Goal: Obtain resource: Obtain resource

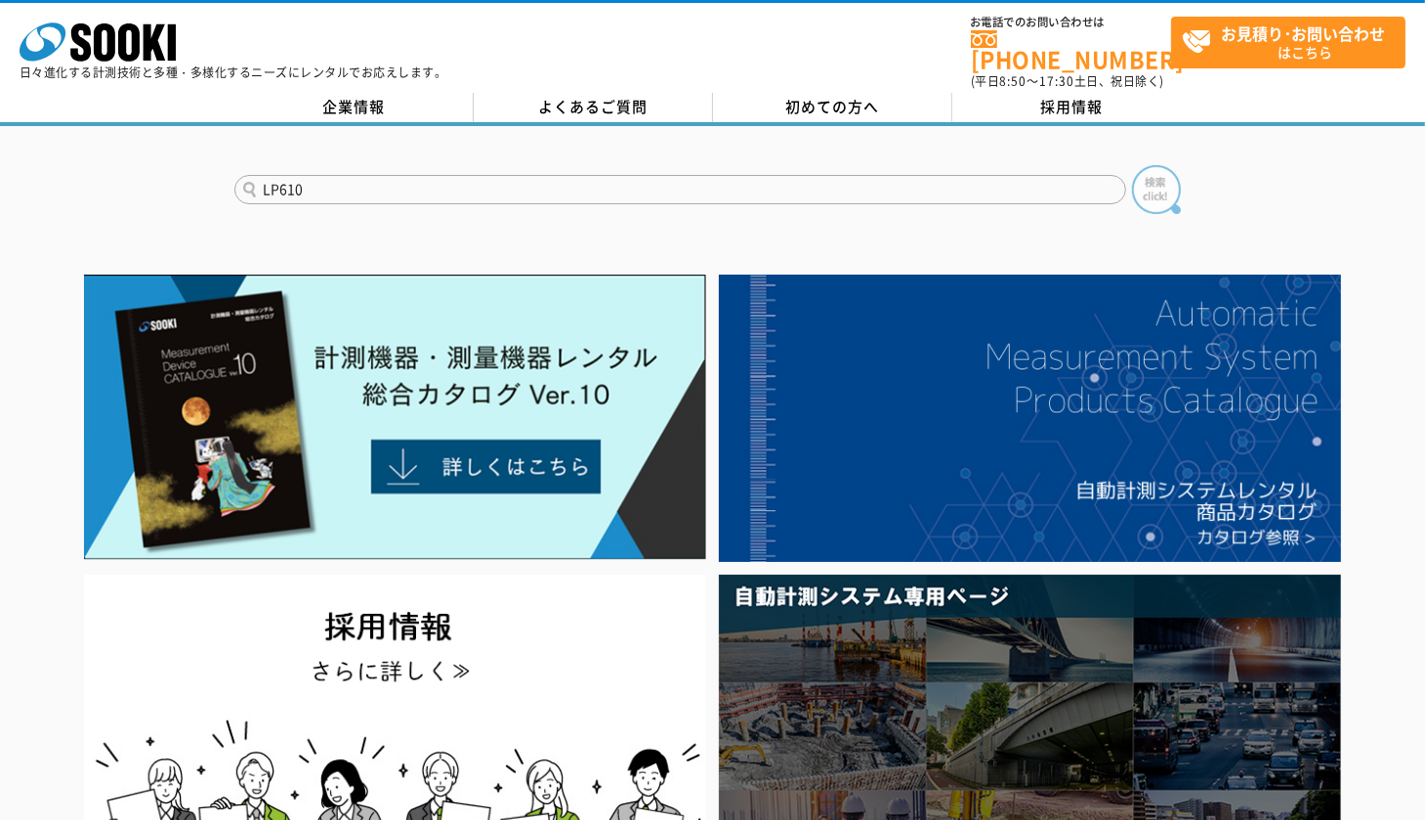
type input "LP610"
click at [1153, 177] on img at bounding box center [1156, 189] width 49 height 49
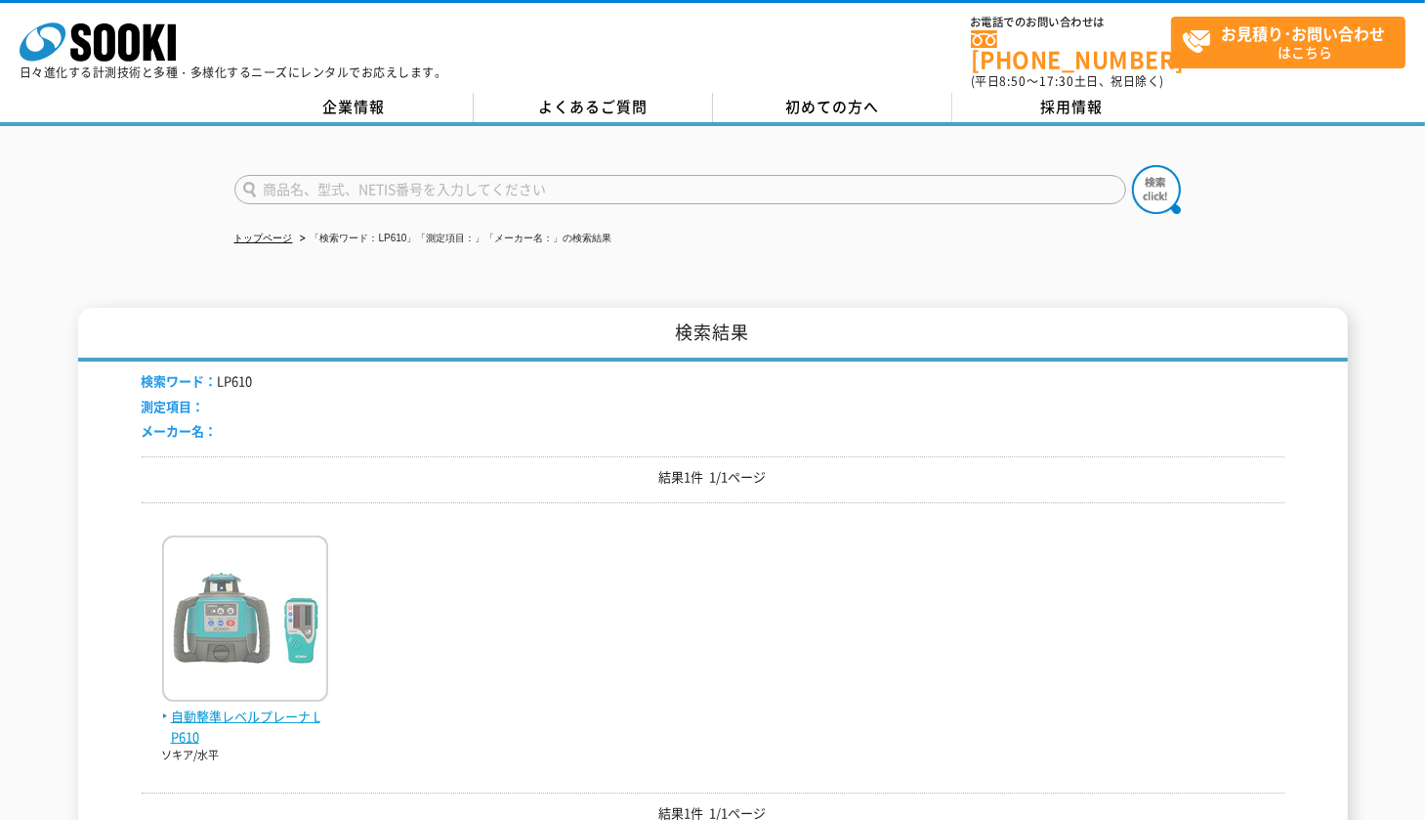
click at [274, 602] on img at bounding box center [245, 620] width 166 height 171
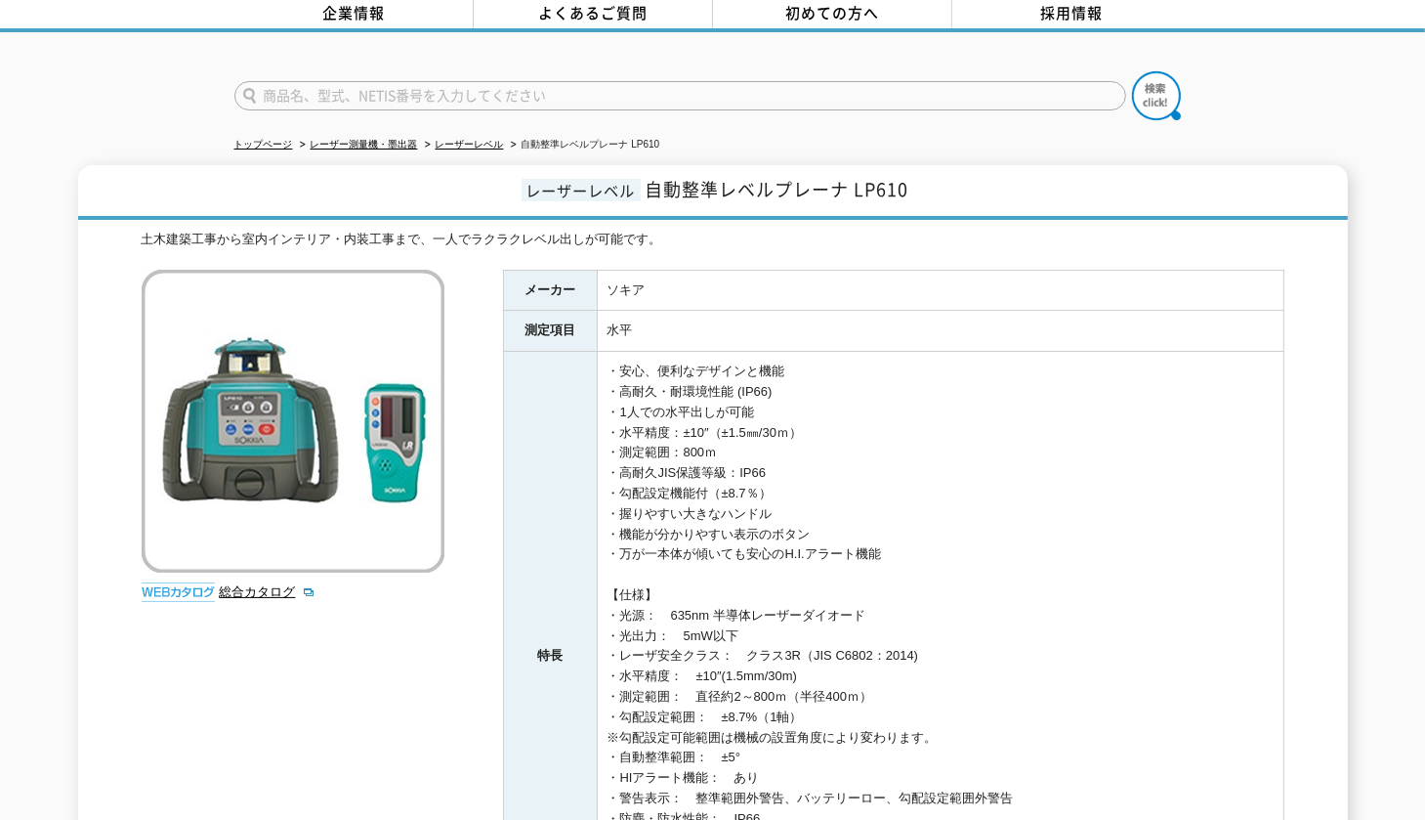
scroll to position [95, 0]
click at [609, 374] on td "・安心、便利なデザインと機能 ・高耐久・耐環境性能 (IP66) ・1人での水平出しが可能 ・水平精度：±10″（±1.5㎜/30ｍ） ・測定範囲：800ｍ …" at bounding box center [940, 656] width 687 height 610
